Goal: Navigation & Orientation: Find specific page/section

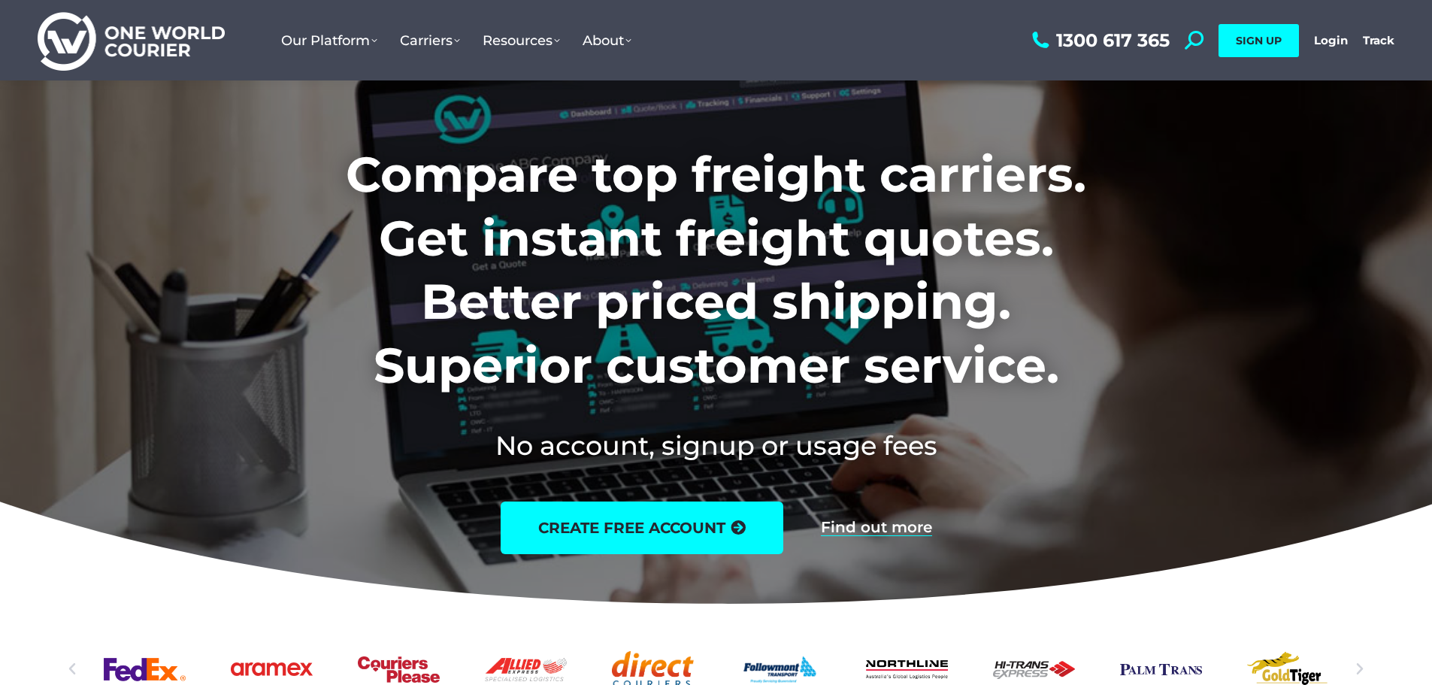
scroll to position [75, 0]
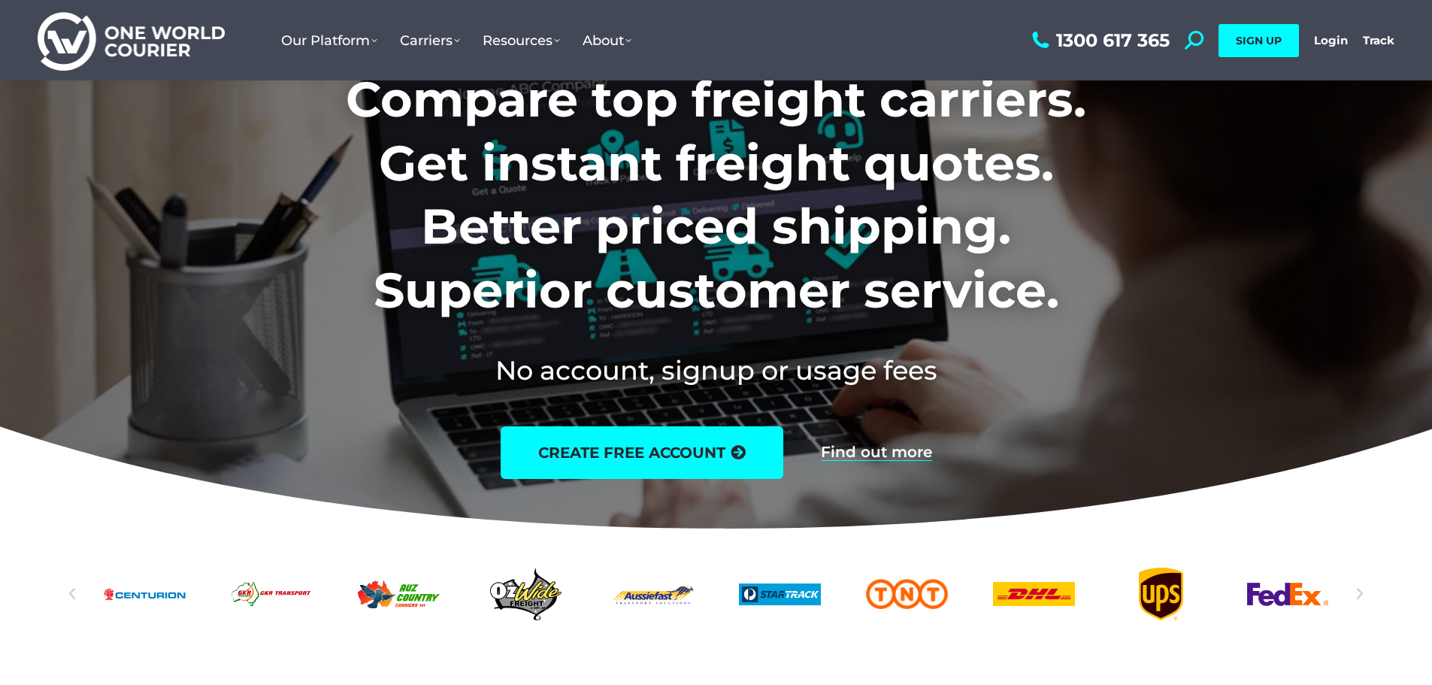
click at [440, 598] on div "Auz-Country-logo" at bounding box center [399, 594] width 82 height 53
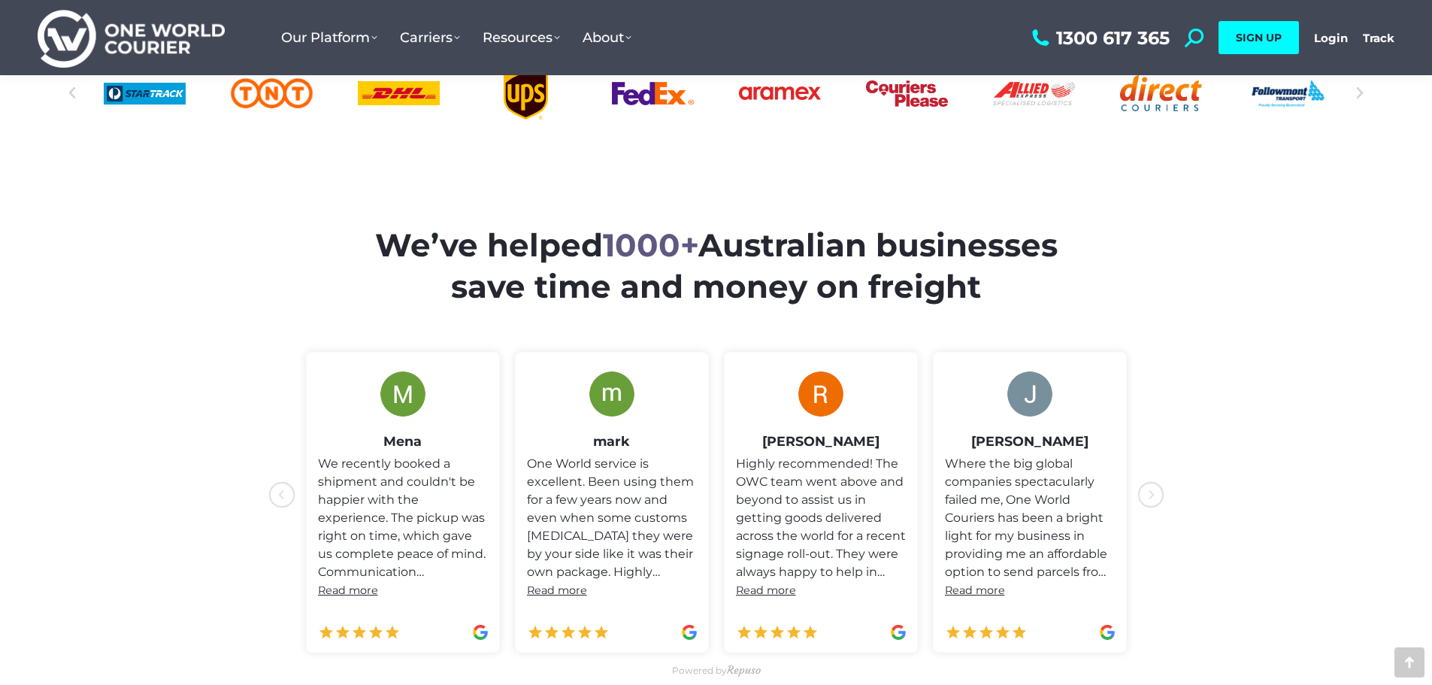
scroll to position [601, 0]
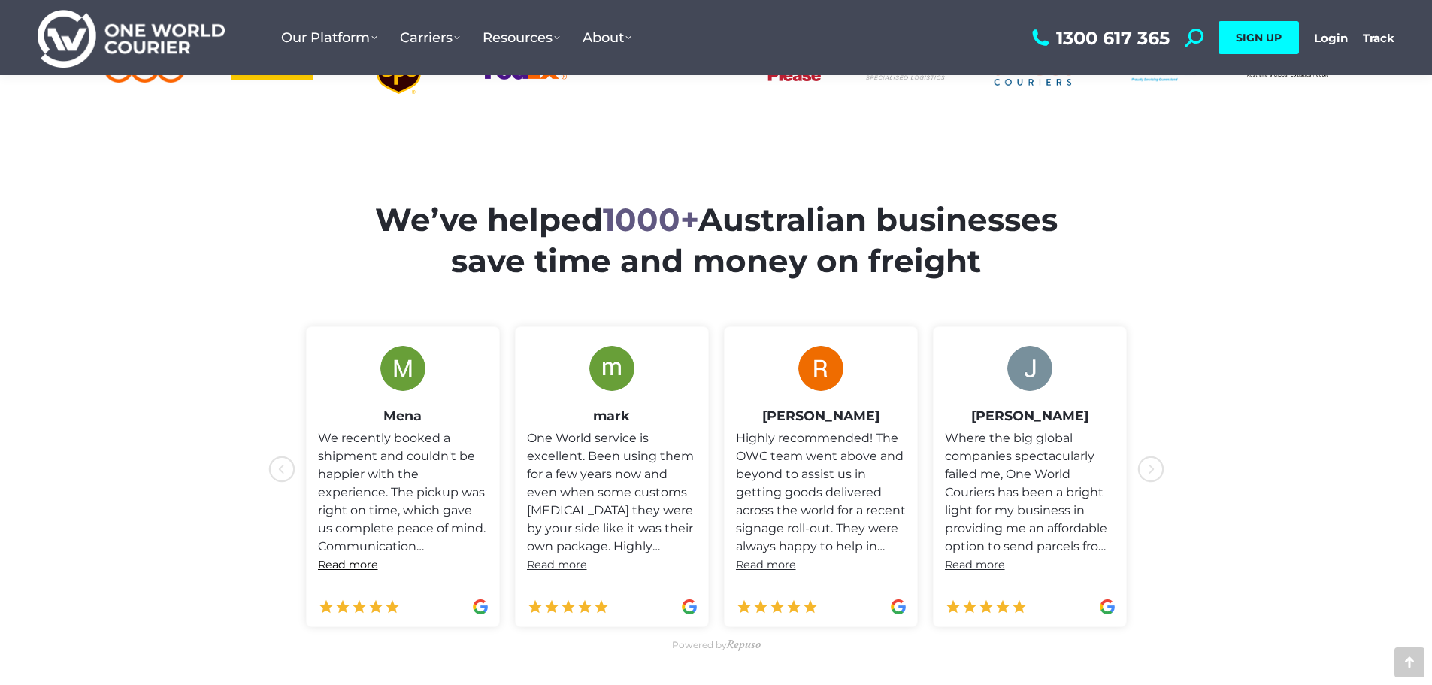
click at [344, 561] on span "Read more" at bounding box center [348, 565] width 60 height 14
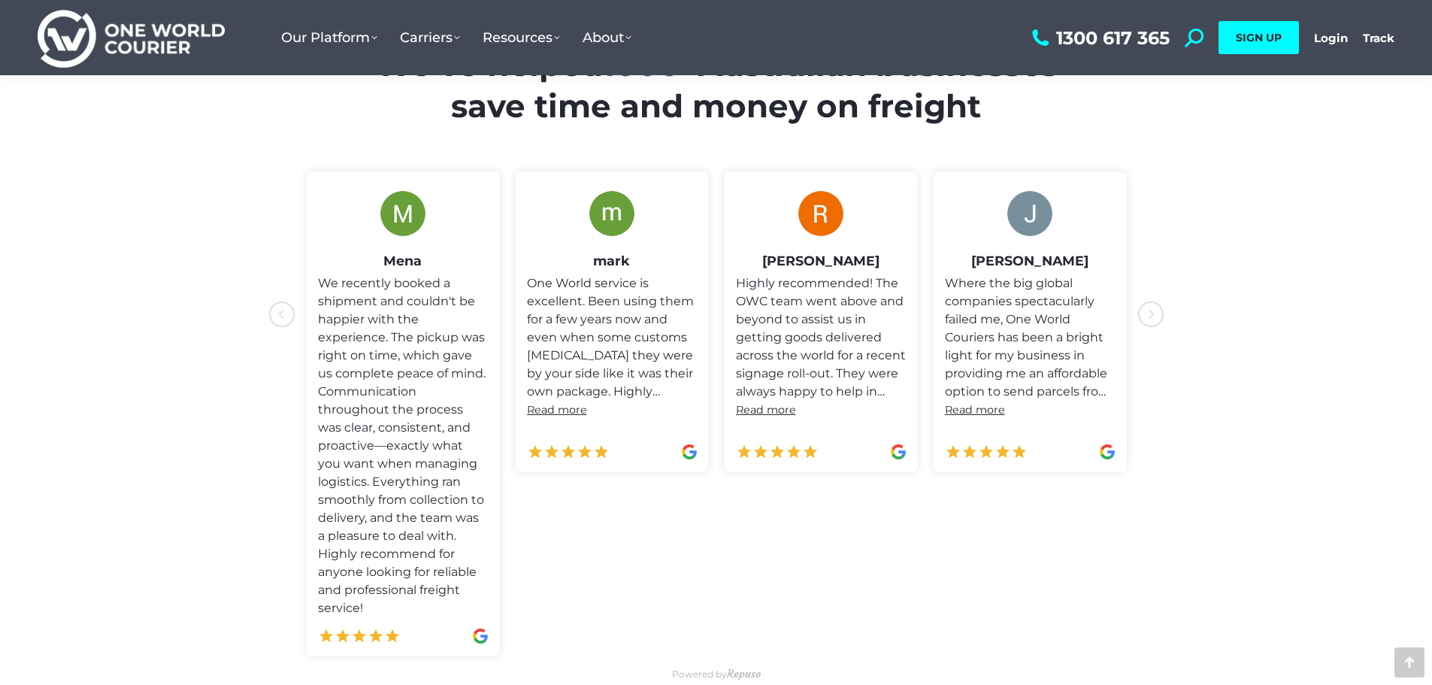
scroll to position [827, 0]
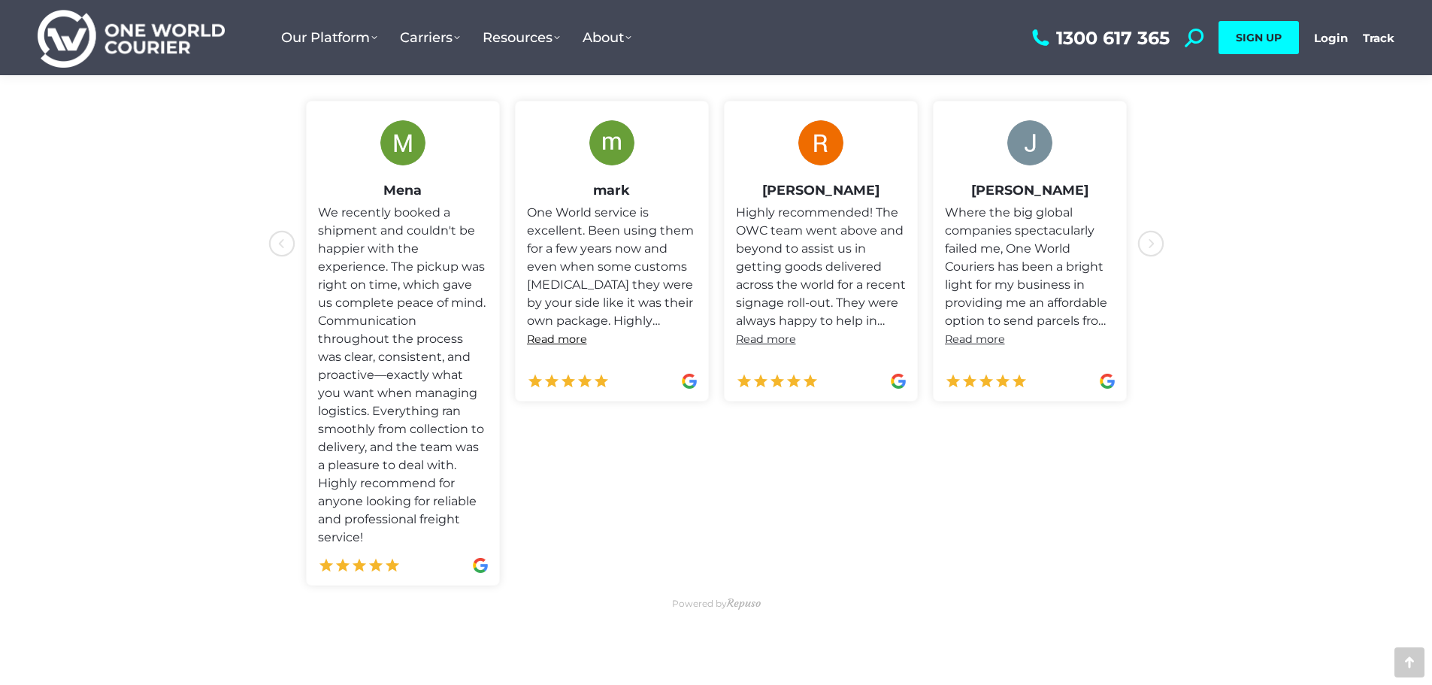
click at [553, 339] on span "Read more" at bounding box center [557, 339] width 60 height 14
click at [788, 341] on span "Read more" at bounding box center [766, 339] width 60 height 14
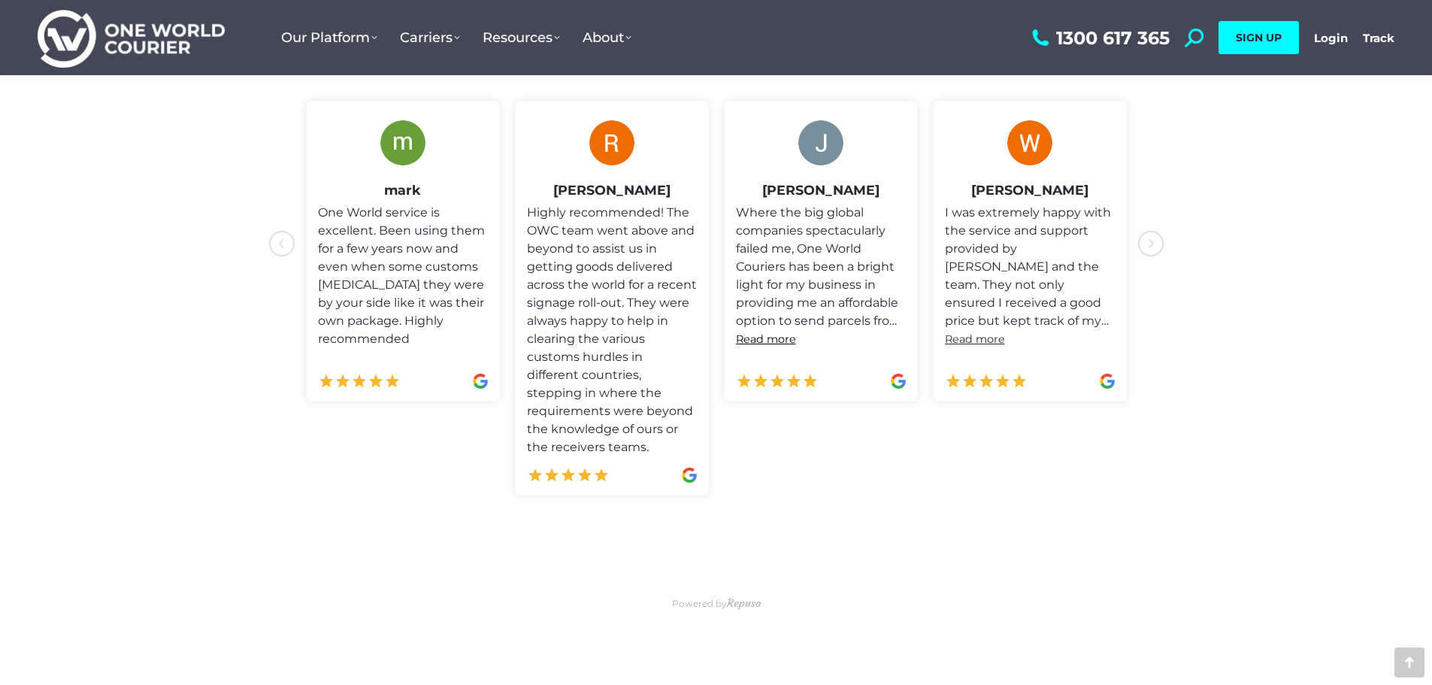
click at [782, 344] on span "Read more" at bounding box center [766, 339] width 60 height 14
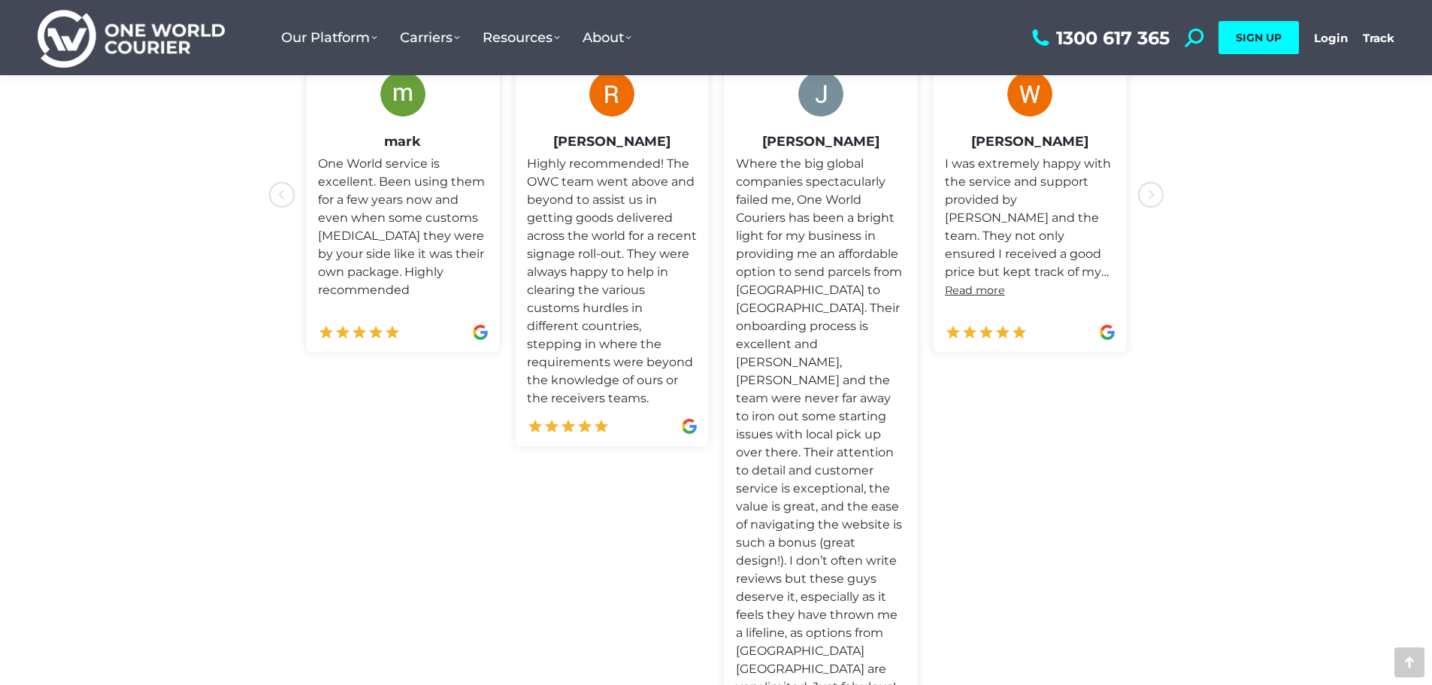
scroll to position [902, 0]
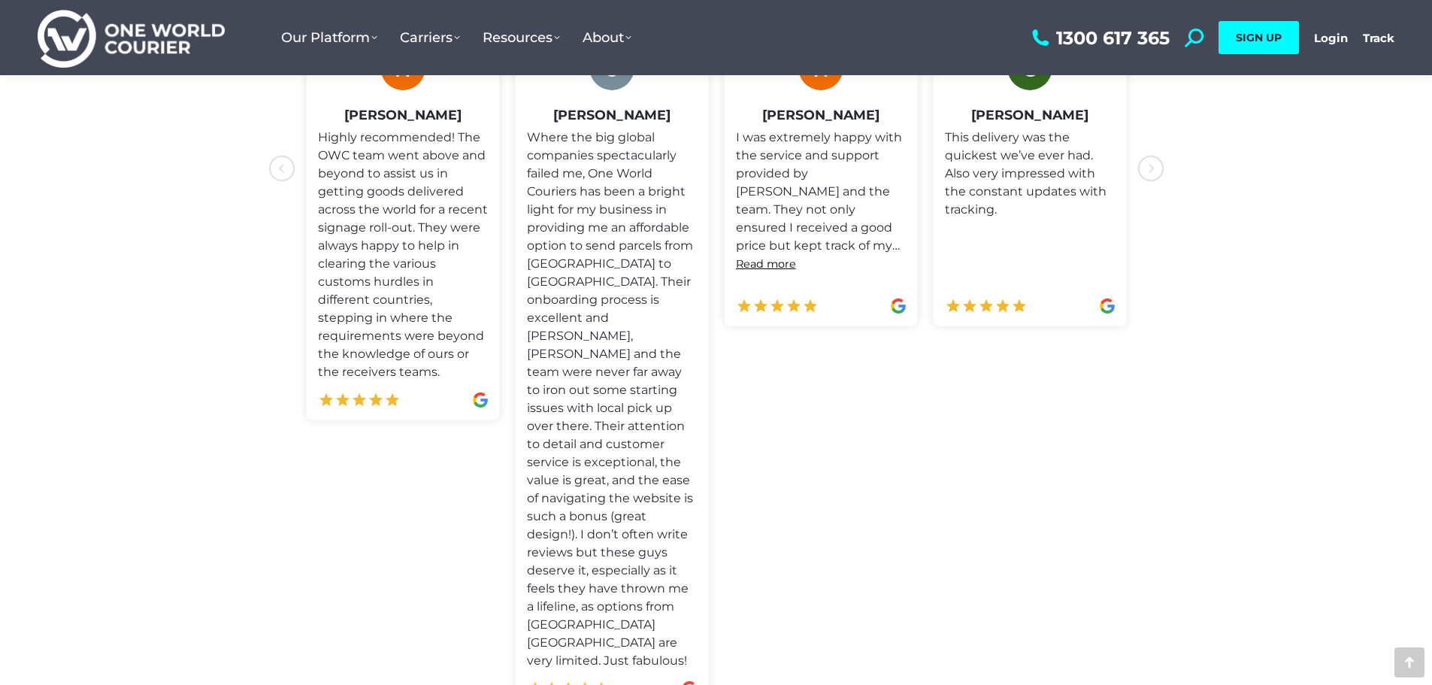
click at [758, 264] on span "Read more" at bounding box center [766, 264] width 60 height 14
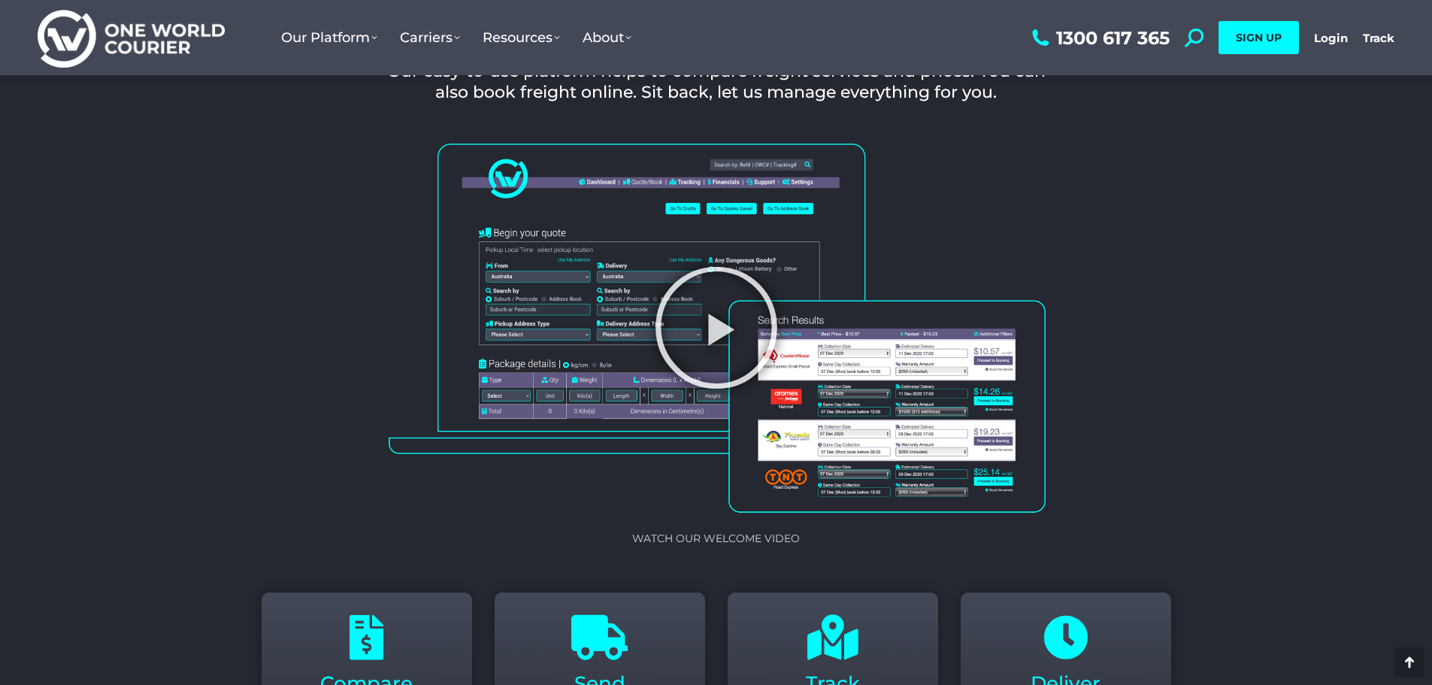
scroll to position [2029, 0]
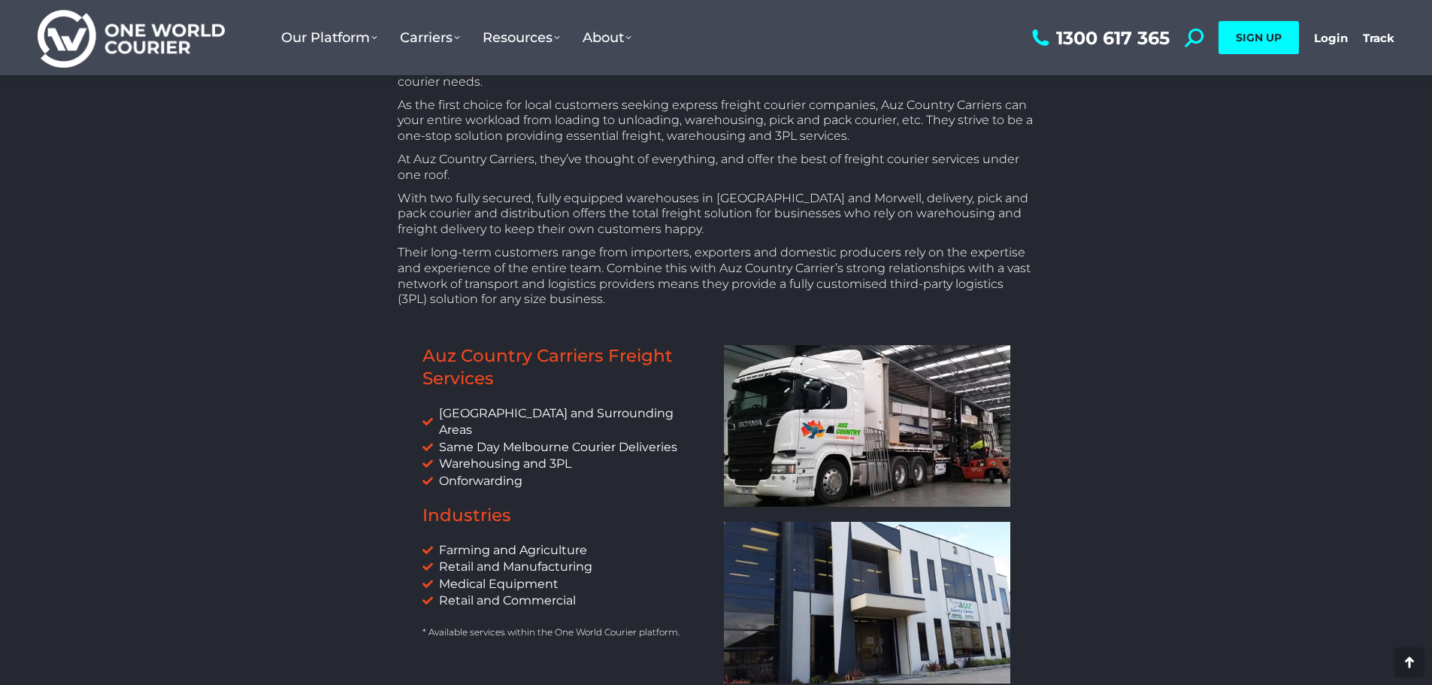
scroll to position [526, 0]
